Goal: Transaction & Acquisition: Purchase product/service

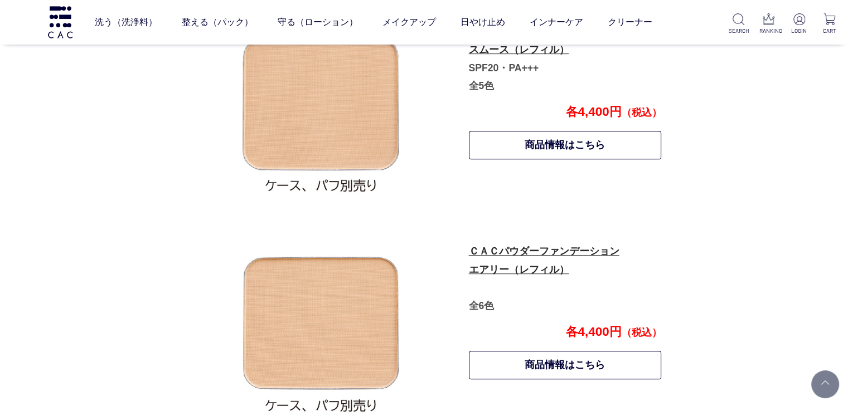
scroll to position [608, 0]
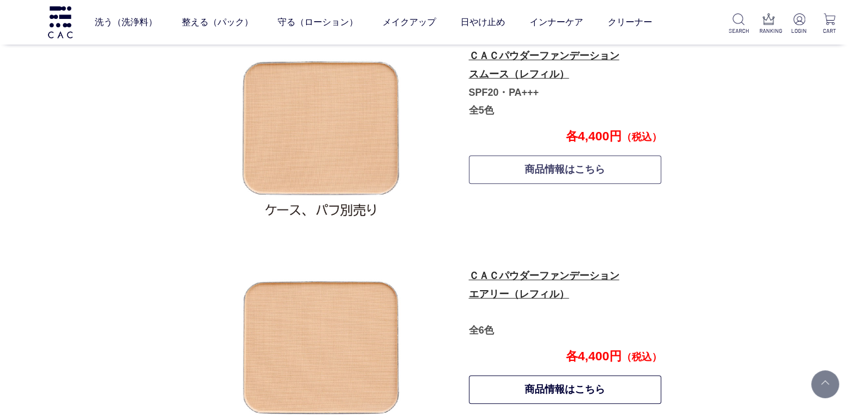
click at [576, 178] on link "商品情報はこちら" at bounding box center [565, 170] width 193 height 28
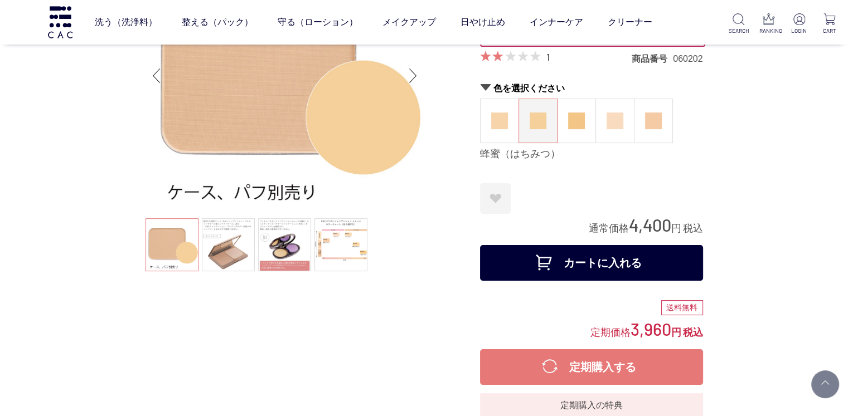
scroll to position [112, 0]
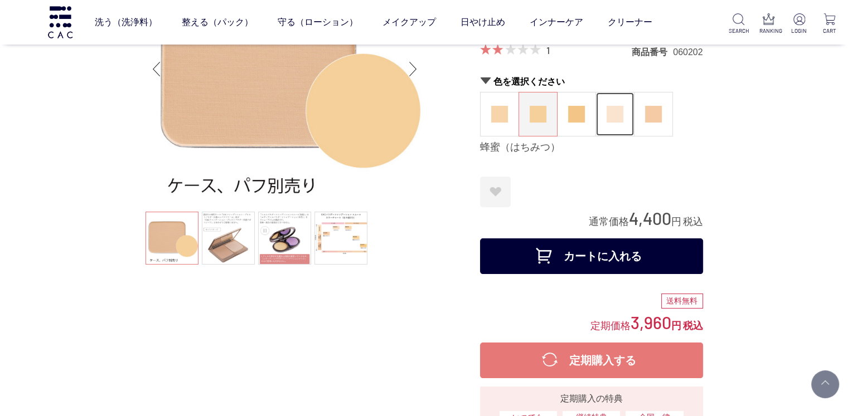
click at [615, 122] on img at bounding box center [615, 114] width 17 height 17
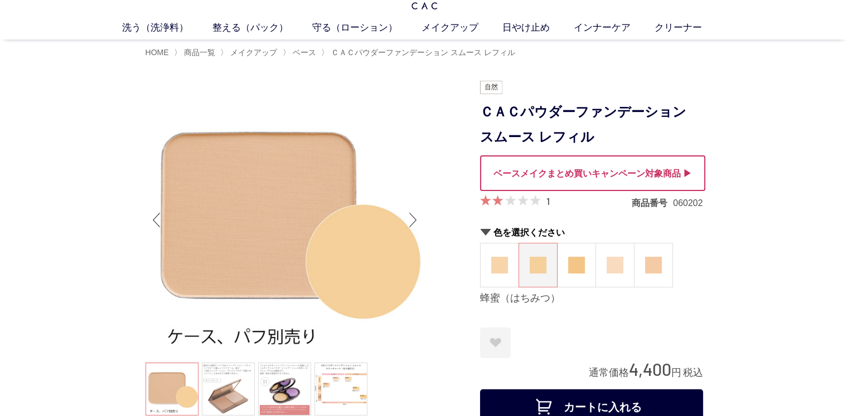
scroll to position [0, 0]
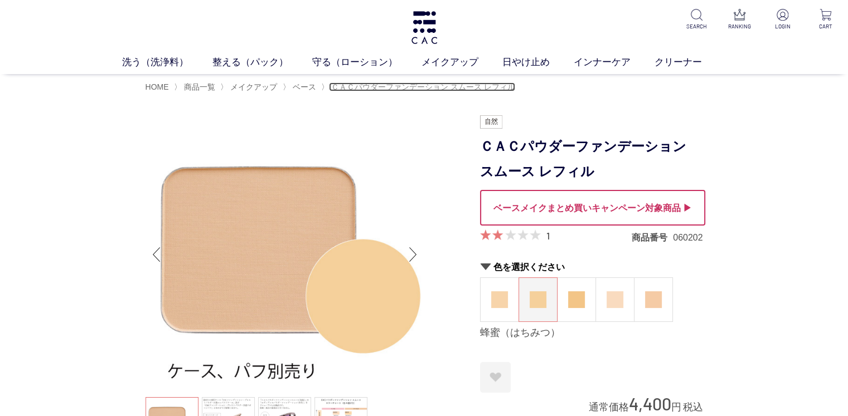
click at [358, 83] on span "ＣＡＣパウダーファンデーション スムース レフィル" at bounding box center [423, 87] width 184 height 9
click at [304, 88] on span "ベース" at bounding box center [304, 87] width 23 height 9
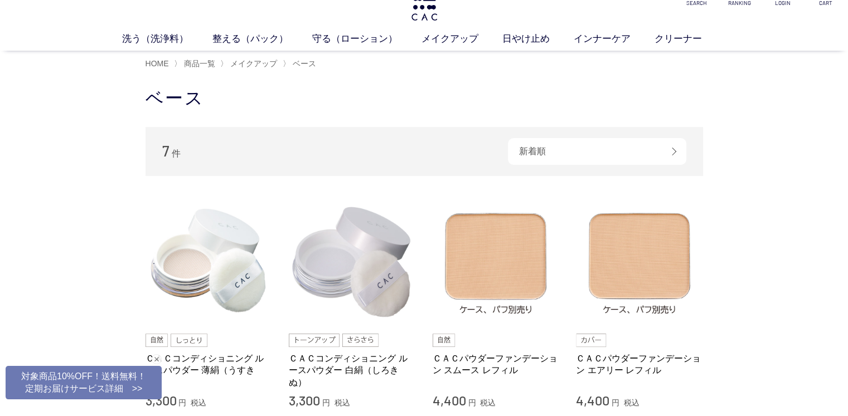
scroll to position [112, 0]
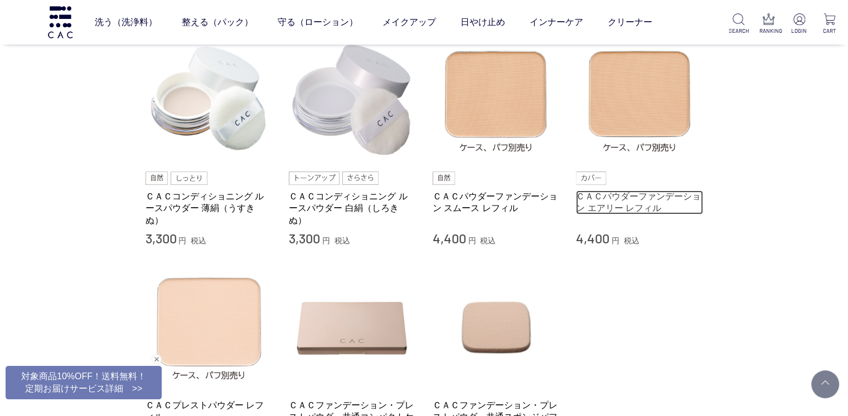
click at [627, 207] on link "ＣＡＣパウダーファンデーション エアリー レフィル" at bounding box center [639, 203] width 127 height 24
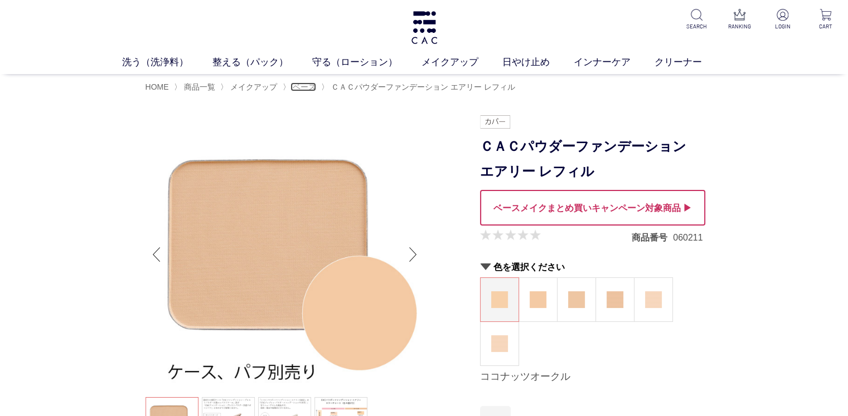
click at [313, 89] on span "ベース" at bounding box center [304, 87] width 23 height 9
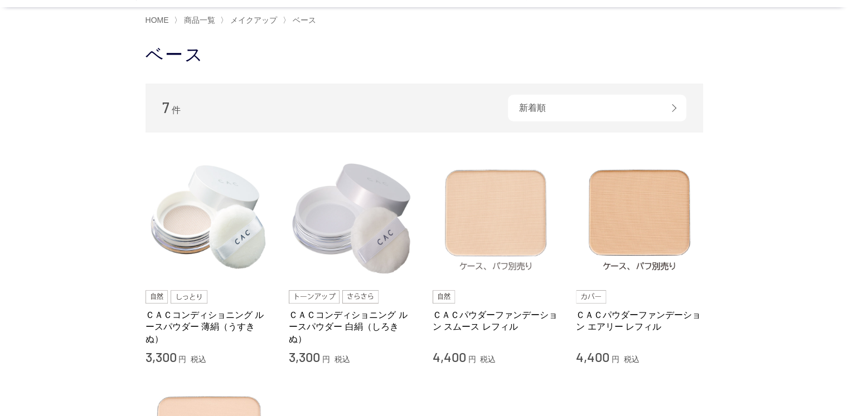
scroll to position [112, 0]
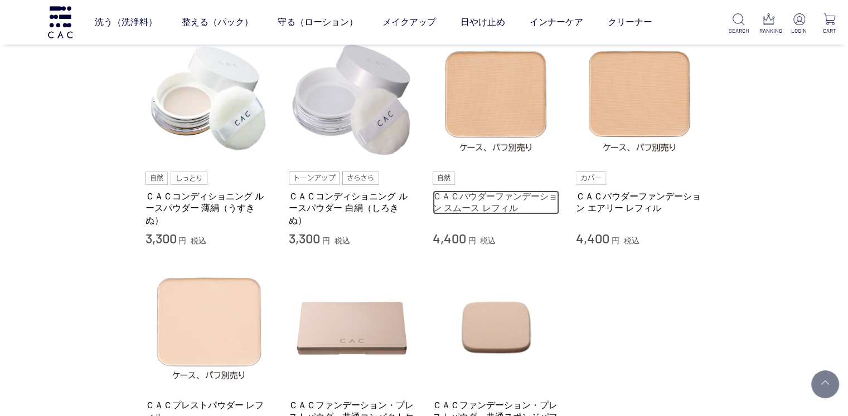
click at [477, 205] on link "ＣＡＣパウダーファンデーション スムース レフィル" at bounding box center [496, 203] width 127 height 24
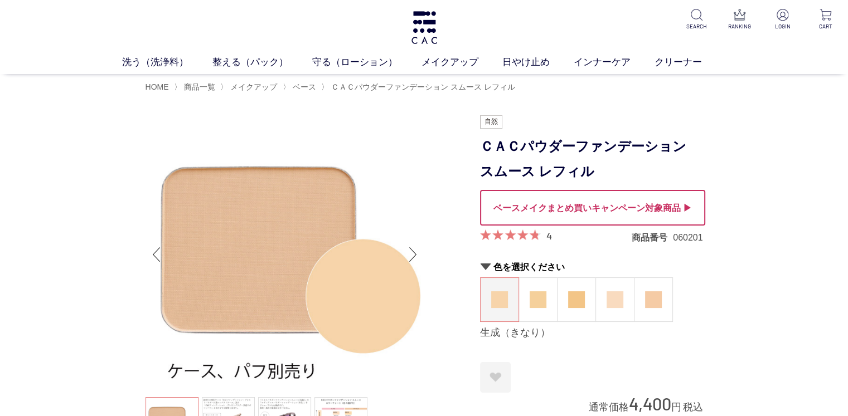
click at [627, 209] on div at bounding box center [592, 208] width 225 height 36
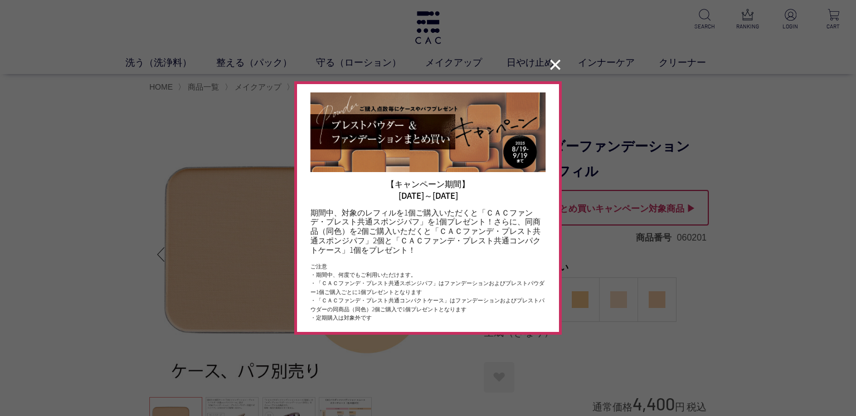
click at [547, 86] on div "【キャンペーン期間】 2025年8月19日～9月19日 期間中、対象のレフィルを1個ご購入いただくと「ＣＡＣファンデ・プレスト共通スポンジパフ」を1個プレゼン…" at bounding box center [428, 208] width 262 height 249
click at [554, 66] on button "✕" at bounding box center [556, 65] width 22 height 21
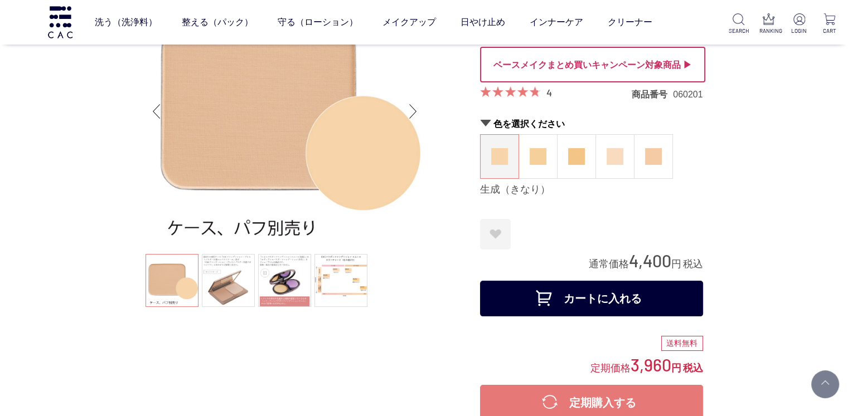
scroll to position [112, 0]
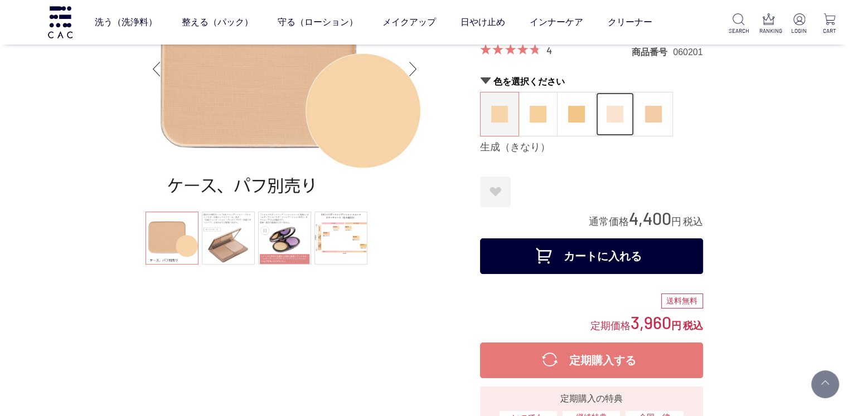
click at [611, 118] on img at bounding box center [615, 114] width 17 height 17
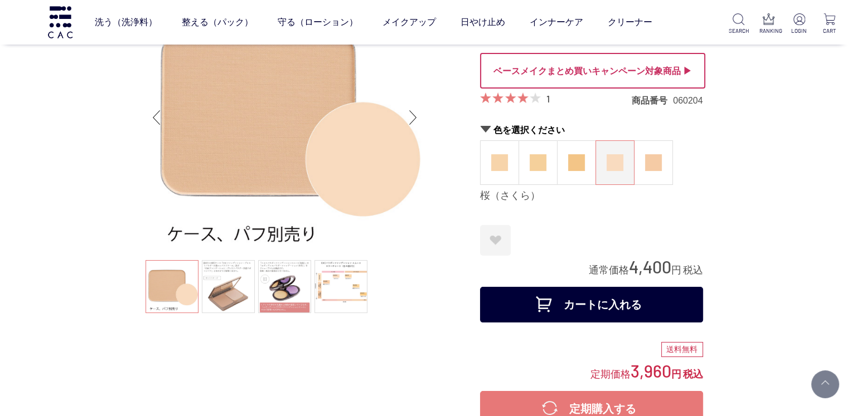
scroll to position [56, 0]
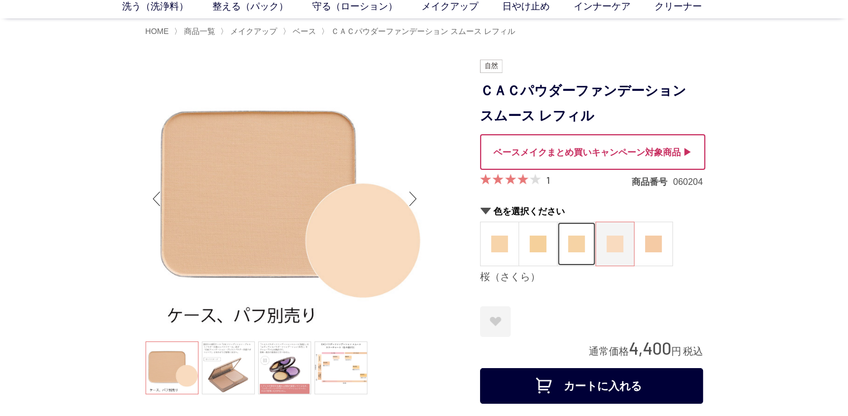
click at [588, 245] on figure at bounding box center [577, 243] width 38 height 43
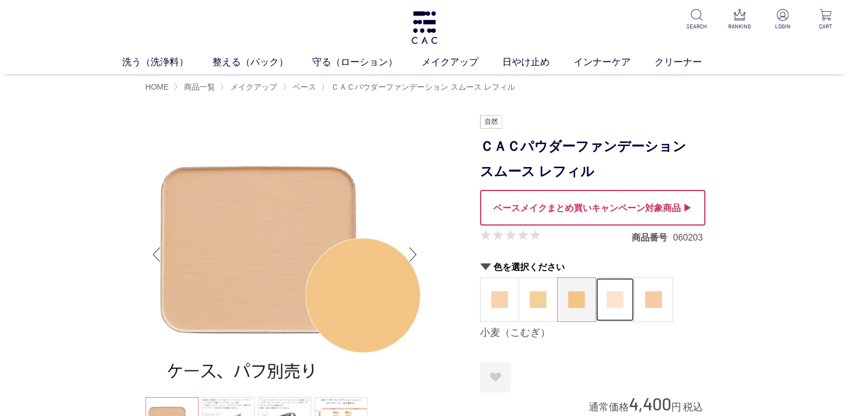
click at [618, 294] on img at bounding box center [615, 300] width 17 height 17
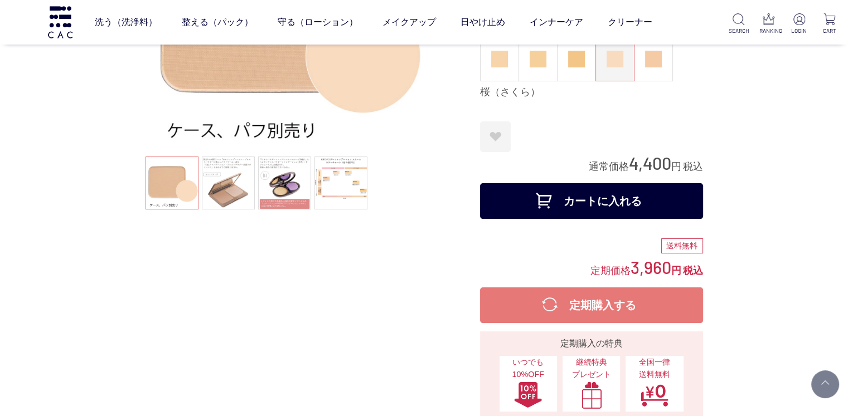
scroll to position [167, 0]
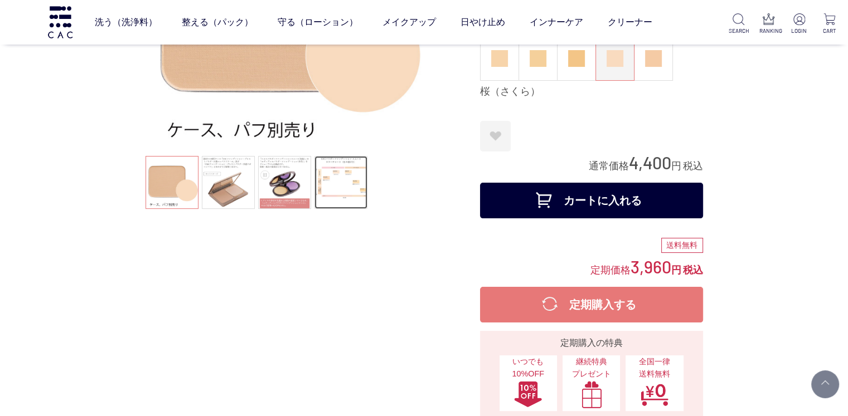
click at [348, 187] on link at bounding box center [340, 182] width 53 height 53
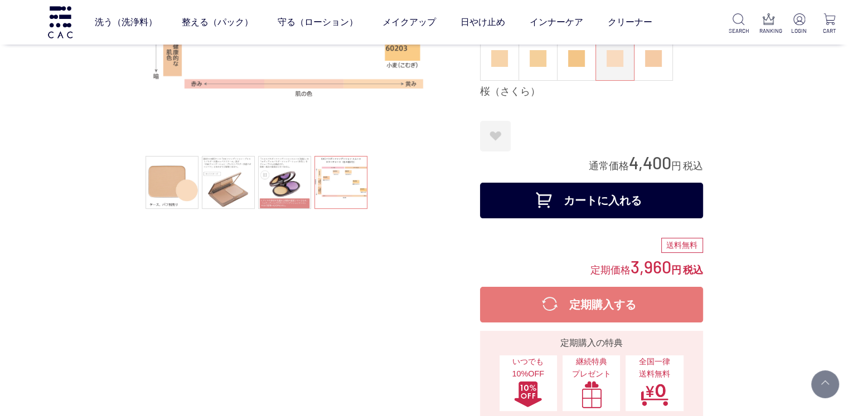
click at [592, 211] on button "カートに入れる" at bounding box center [591, 201] width 223 height 36
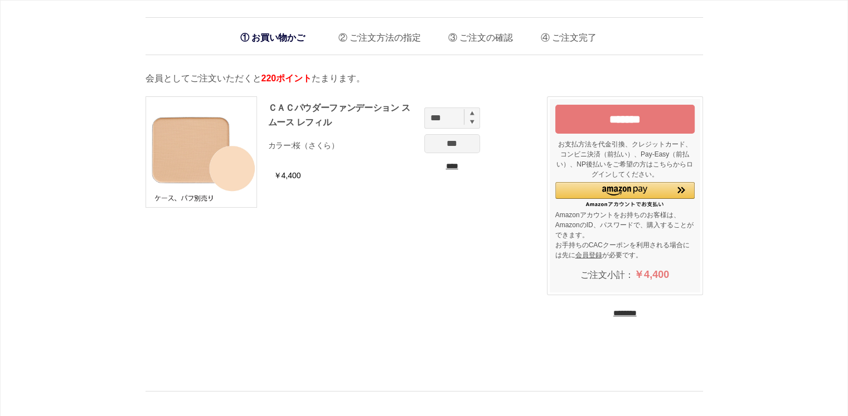
click at [471, 114] on img at bounding box center [472, 113] width 4 height 4
click at [469, 116] on input "*" at bounding box center [452, 118] width 56 height 21
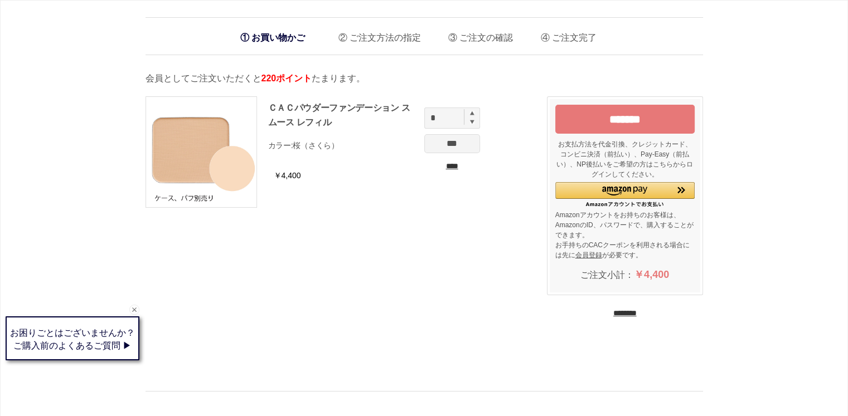
click at [471, 114] on img at bounding box center [472, 113] width 4 height 4
type input "*"
click at [461, 144] on input "***" at bounding box center [452, 143] width 56 height 19
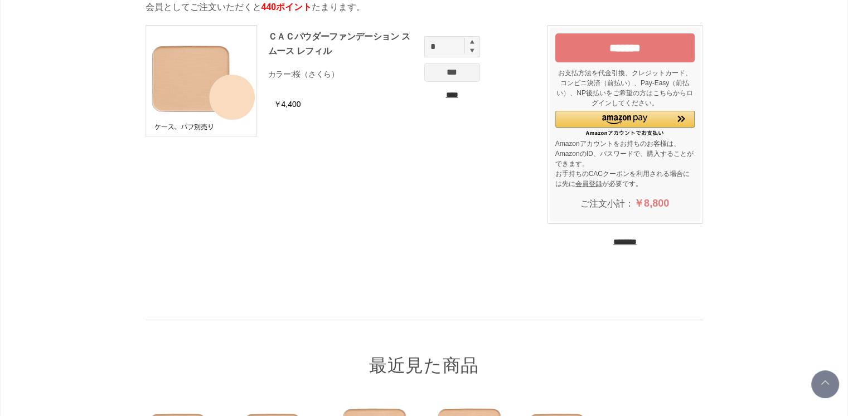
scroll to position [67, 0]
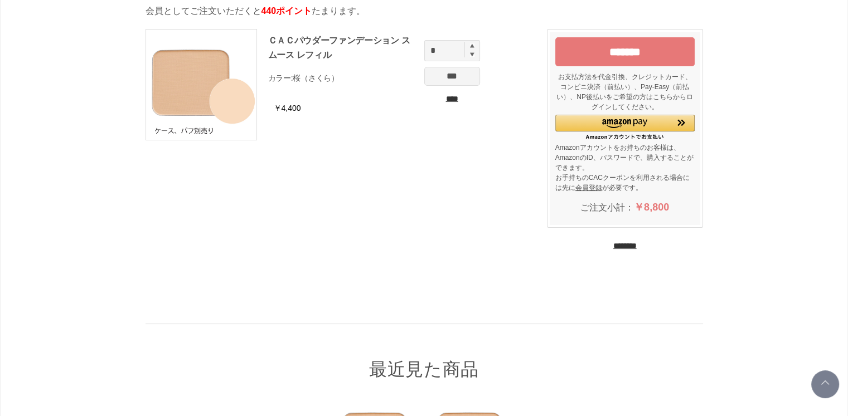
click at [633, 49] on input "*******" at bounding box center [624, 51] width 139 height 29
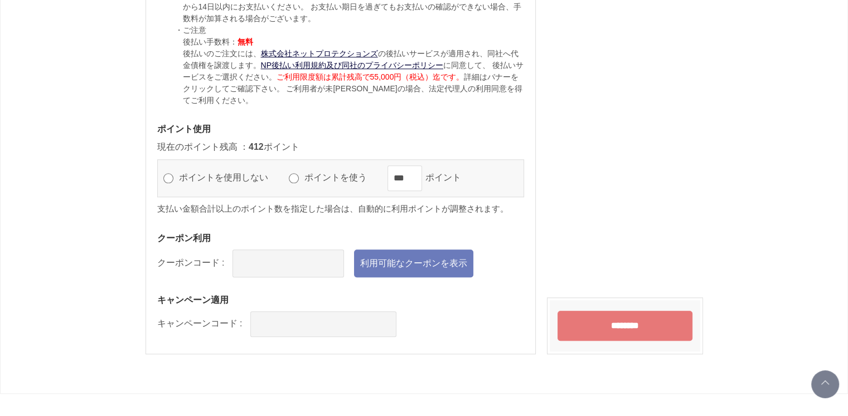
scroll to position [1059, 0]
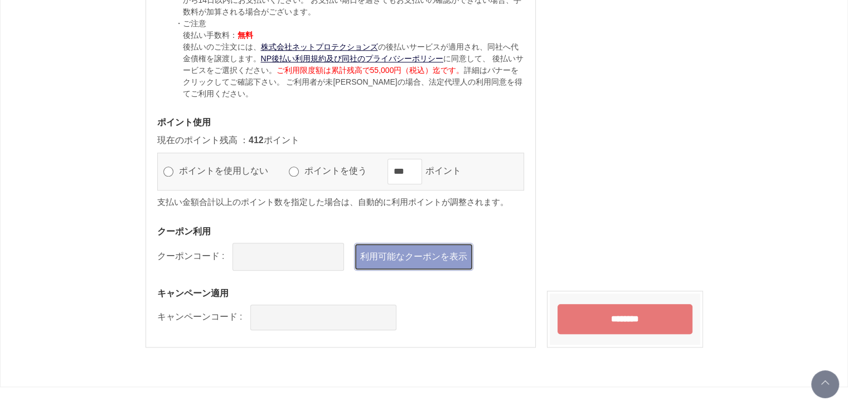
click at [390, 247] on link "利用可能なクーポンを表示" at bounding box center [413, 257] width 119 height 28
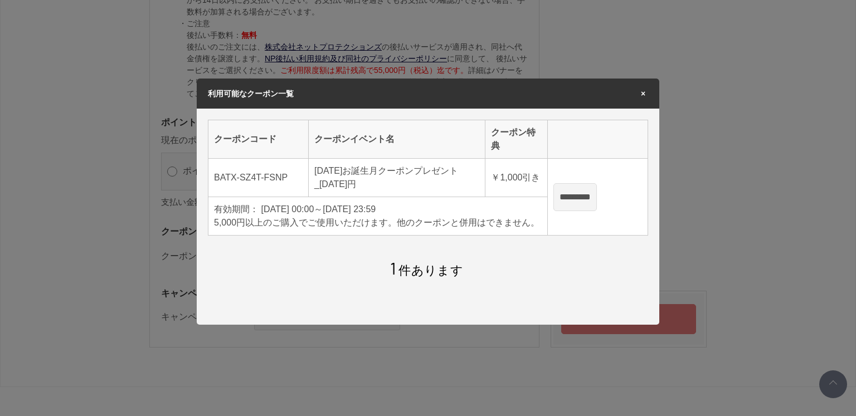
click at [591, 201] on input "*********" at bounding box center [575, 197] width 43 height 28
type input "**********"
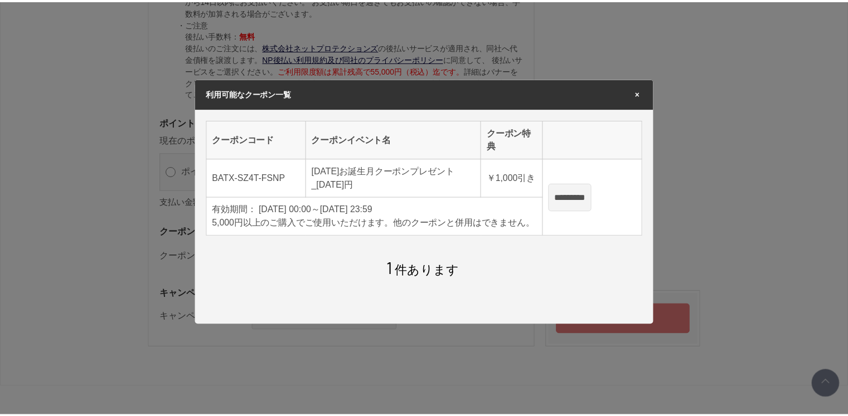
scroll to position [1059, 0]
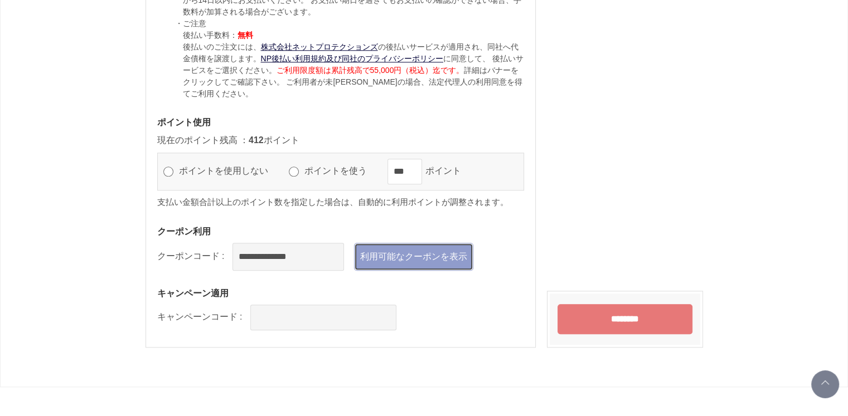
click at [410, 258] on link "利用可能なクーポンを表示" at bounding box center [413, 257] width 119 height 28
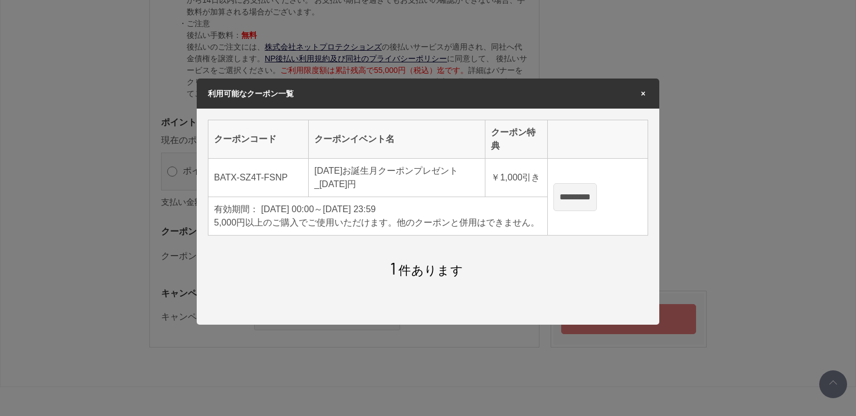
click at [597, 207] on input "*********" at bounding box center [575, 197] width 43 height 28
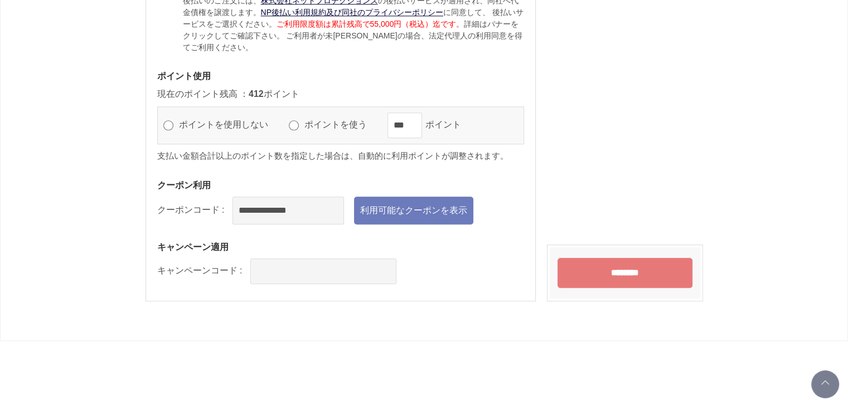
scroll to position [1115, 0]
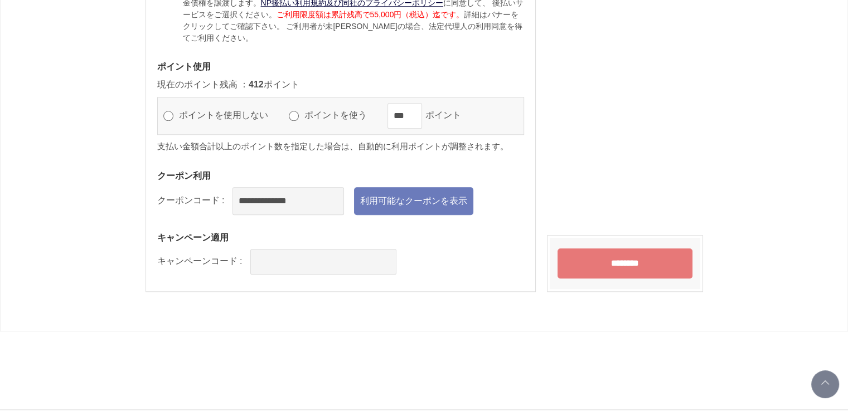
click at [637, 272] on input "********" at bounding box center [625, 264] width 135 height 30
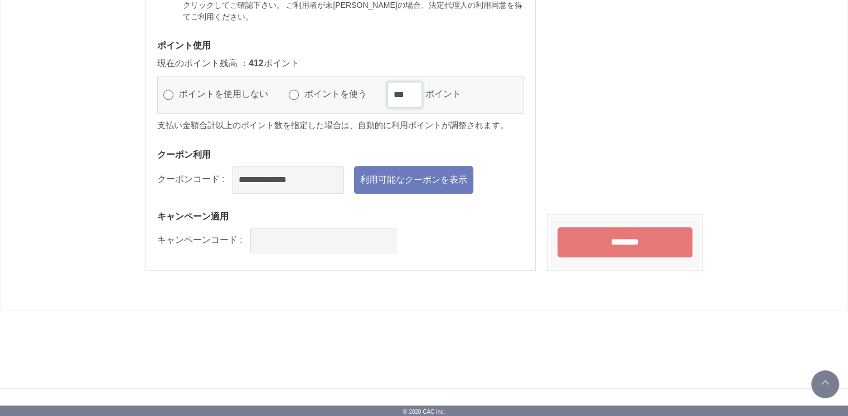
drag, startPoint x: 413, startPoint y: 92, endPoint x: 387, endPoint y: 99, distance: 27.0
click at [387, 99] on input "***" at bounding box center [404, 95] width 35 height 26
type input "***"
click at [462, 230] on div "キャンペーンコード :" at bounding box center [340, 241] width 367 height 26
click at [627, 248] on input "********" at bounding box center [625, 242] width 135 height 30
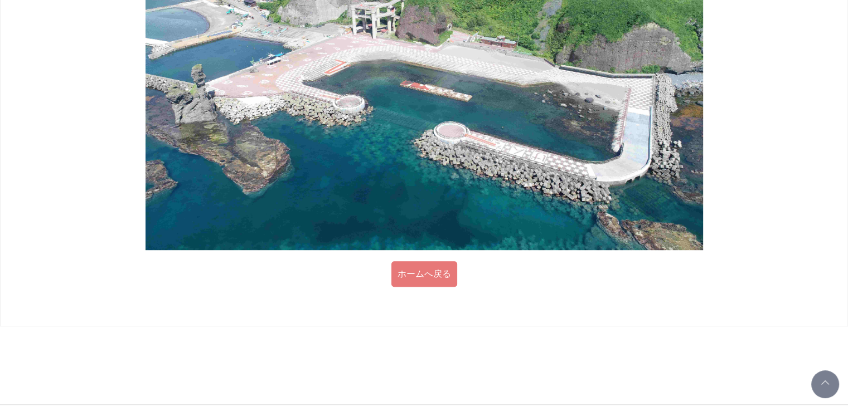
scroll to position [610, 0]
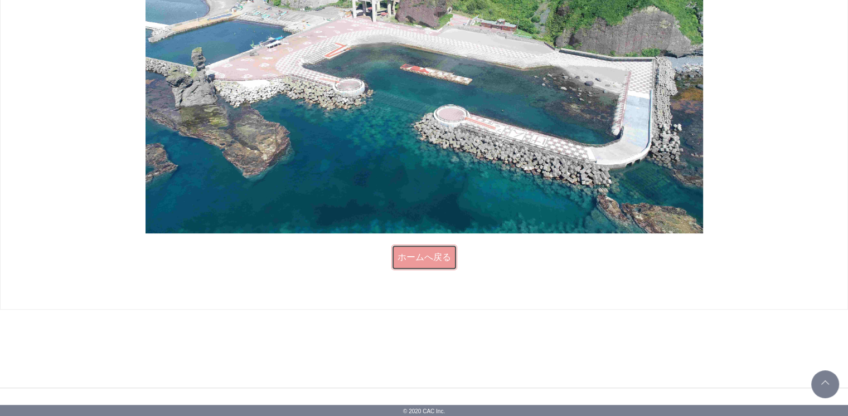
click at [439, 255] on link "ホームへ戻る" at bounding box center [424, 258] width 66 height 26
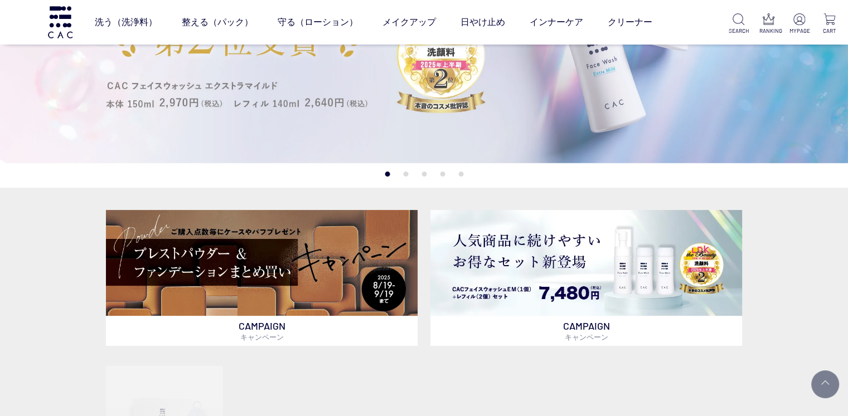
scroll to position [335, 0]
